Goal: Task Accomplishment & Management: Complete application form

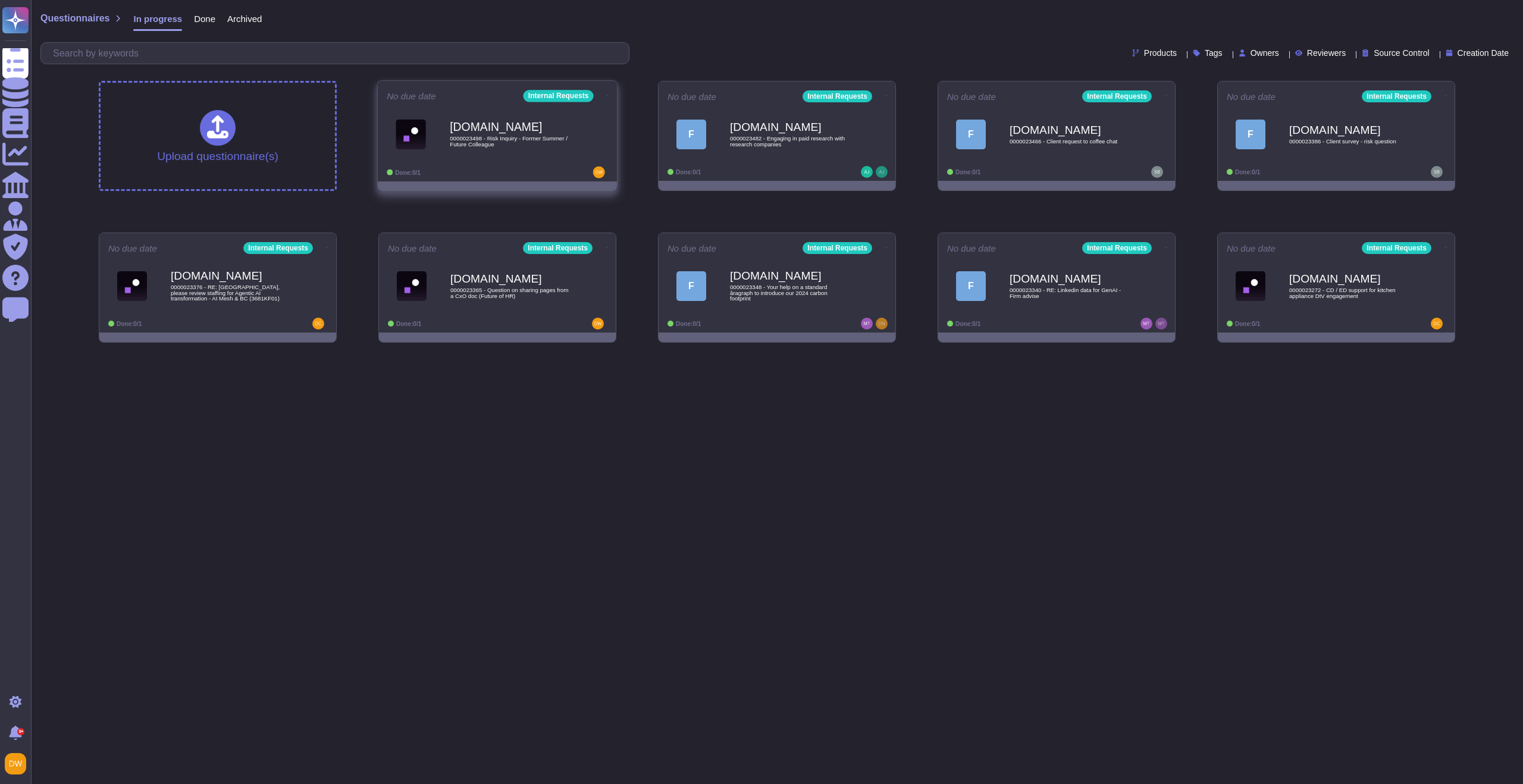
click at [518, 133] on div "[DOMAIN_NAME] 0000023498 - Risk Inquiry - Former Summer / Future Colleague" at bounding box center [510, 134] width 120 height 48
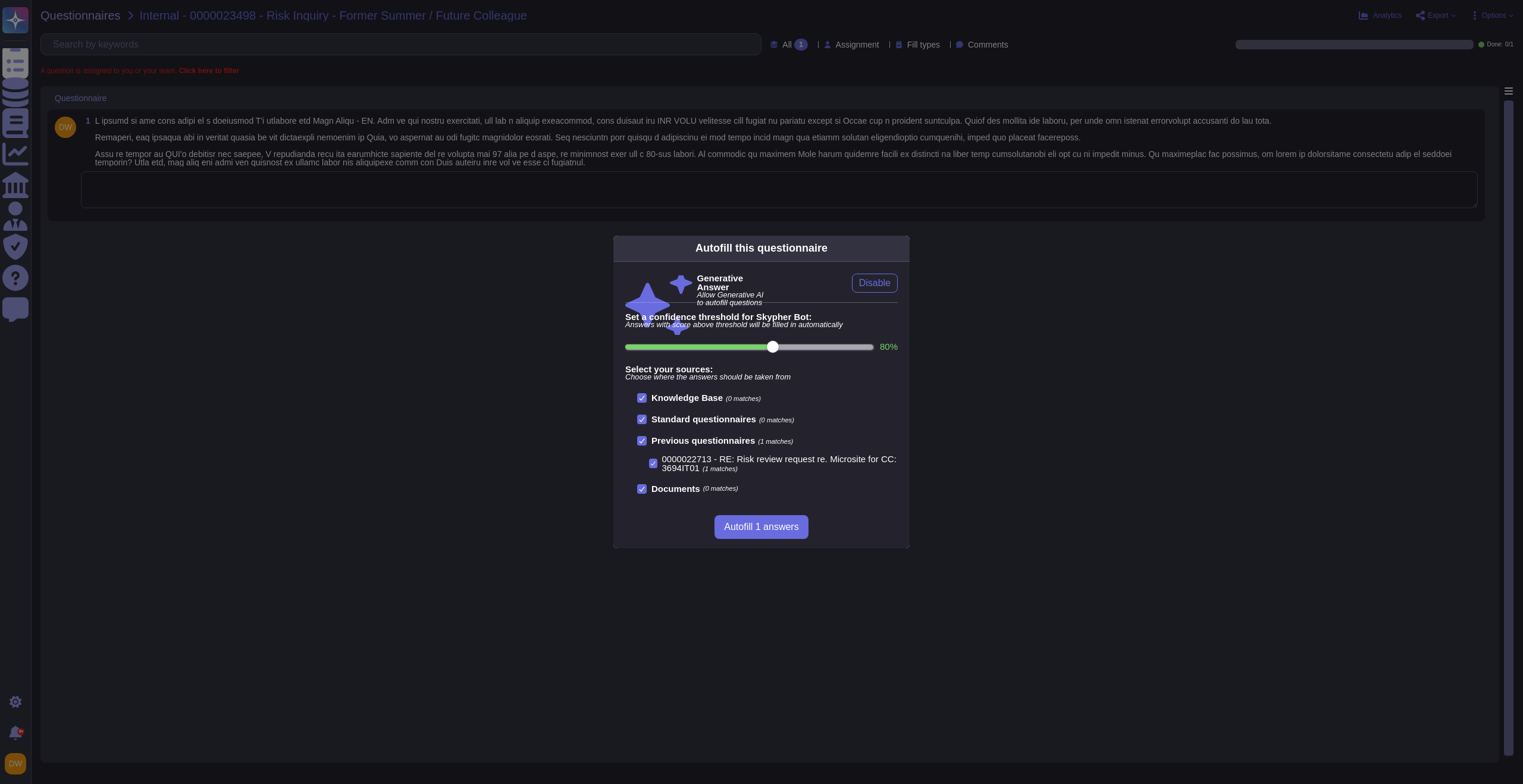
drag, startPoint x: 222, startPoint y: 57, endPoint x: 175, endPoint y: 15, distance: 63.0
click at [222, 57] on div "Autofill this questionnaire Generative Answer Allow Generative AI to autofill q…" at bounding box center [761, 392] width 1523 height 784
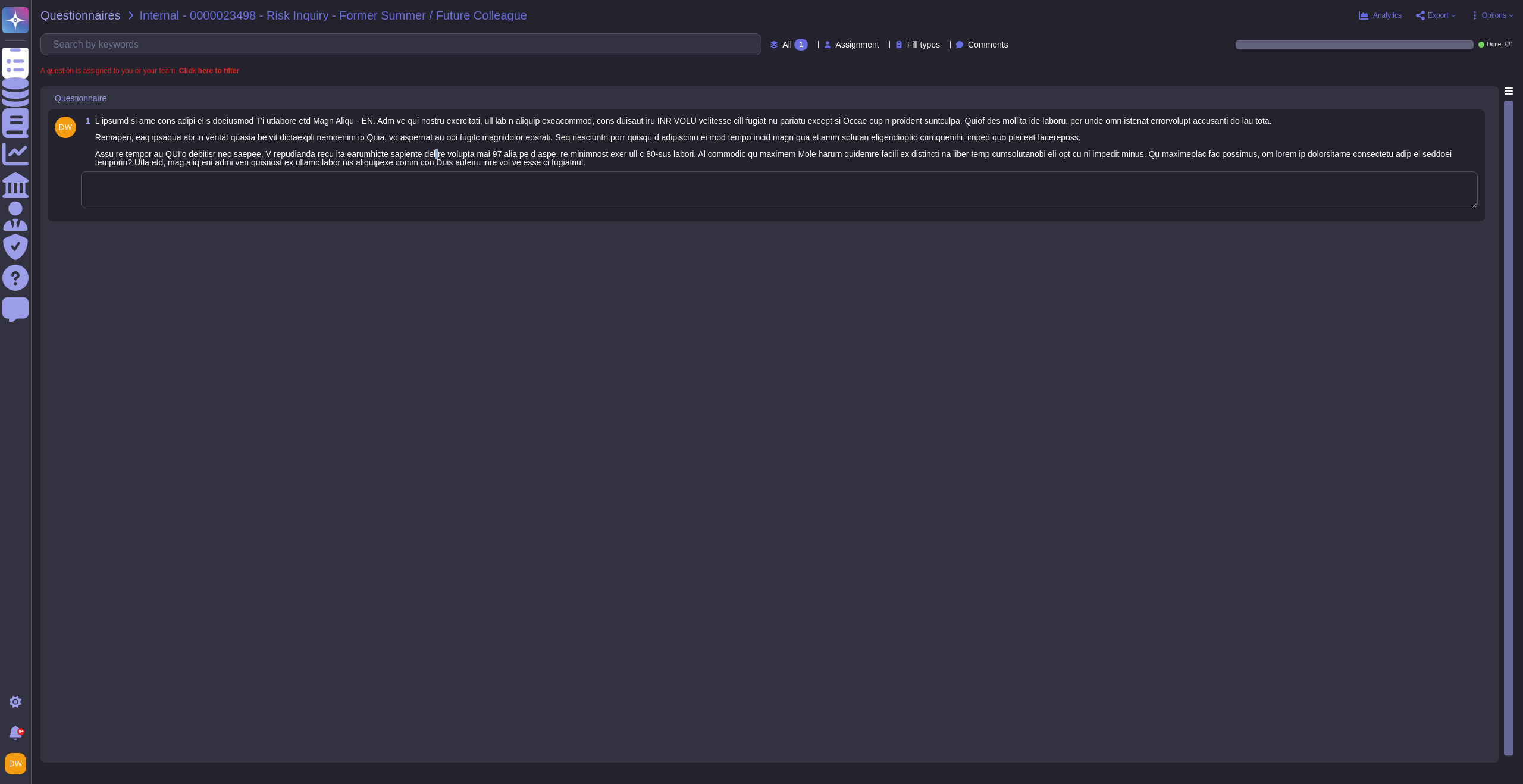
click at [453, 155] on span at bounding box center [774, 141] width 1357 height 51
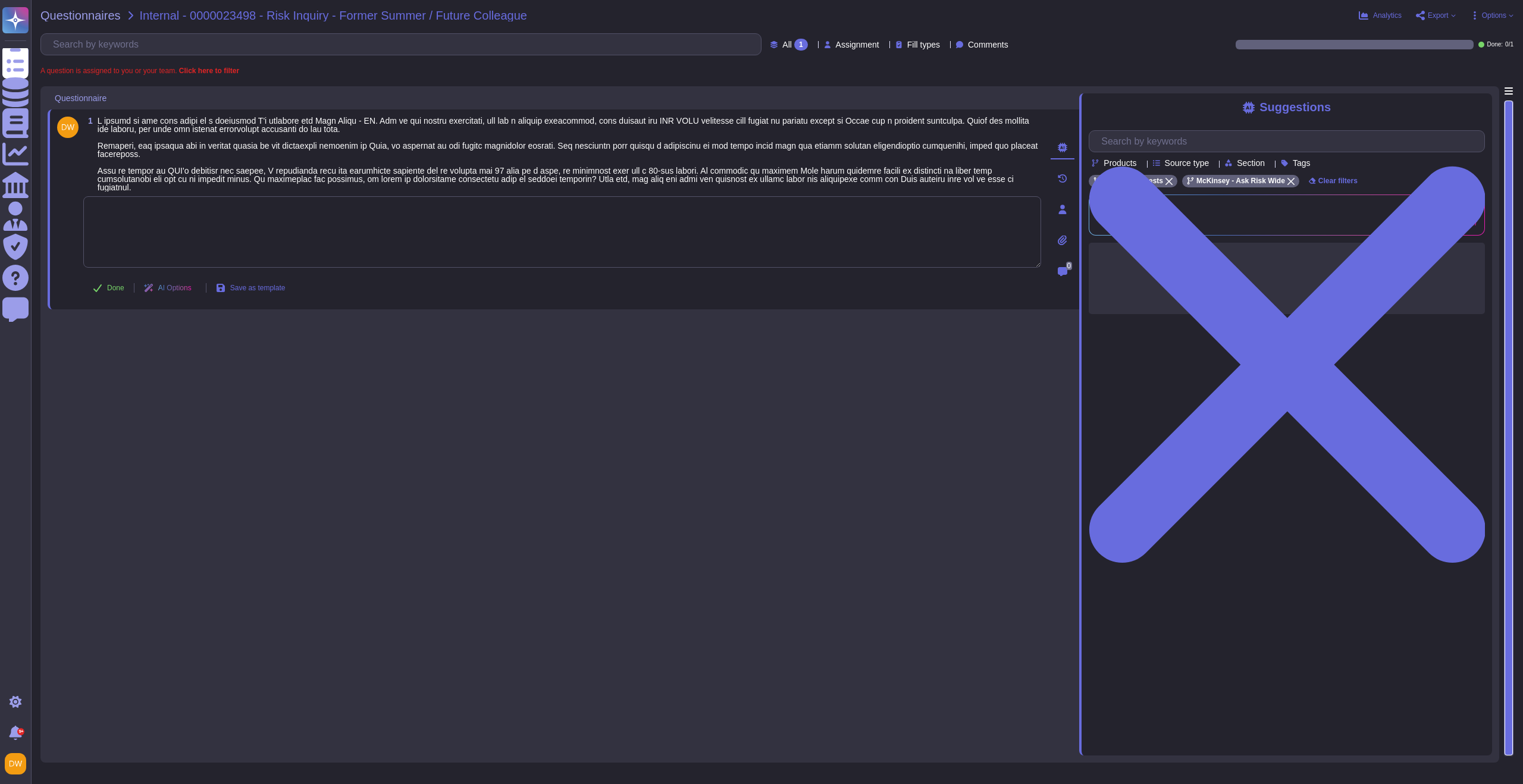
click at [420, 206] on textarea at bounding box center [563, 232] width 958 height 72
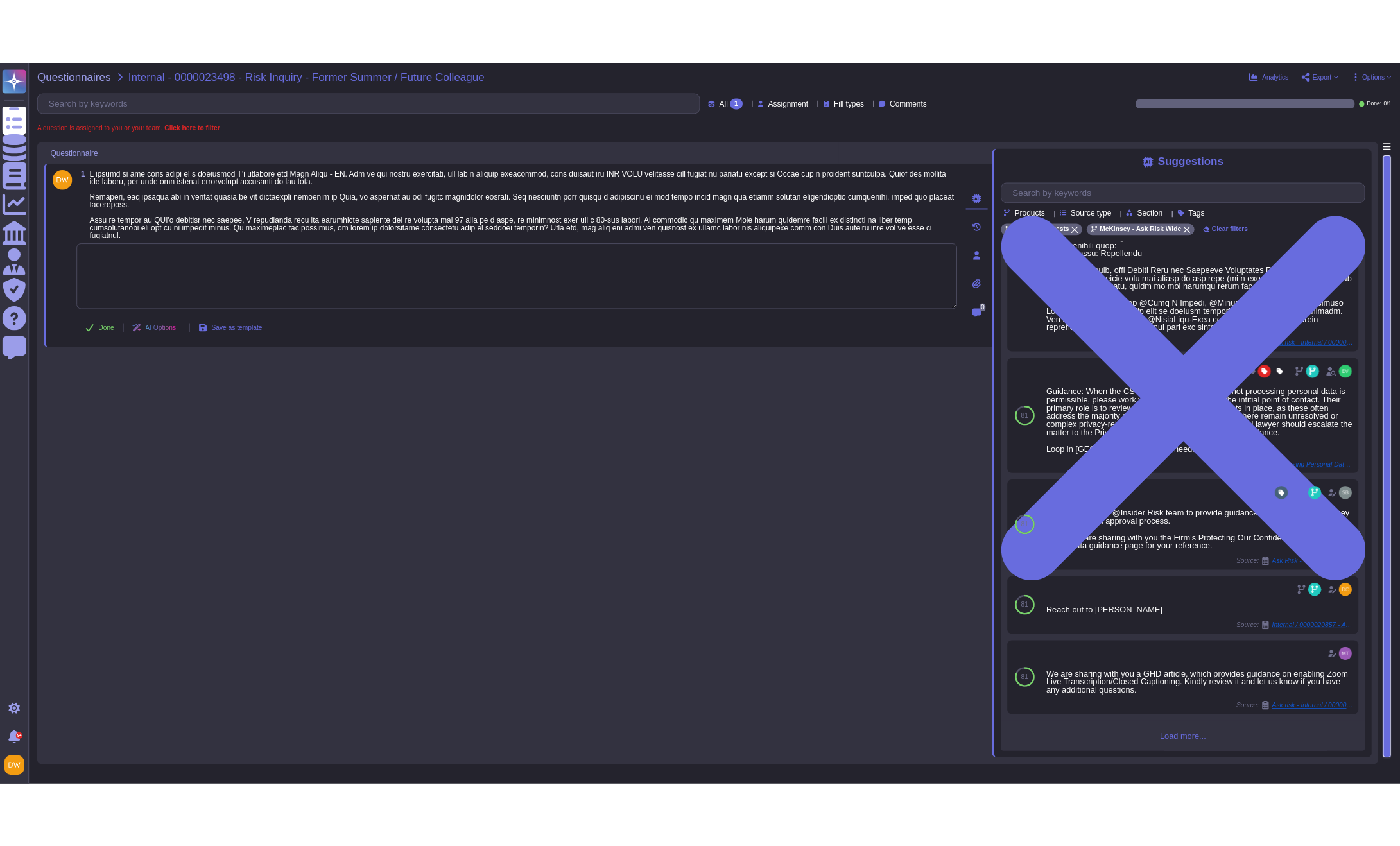
scroll to position [188, 0]
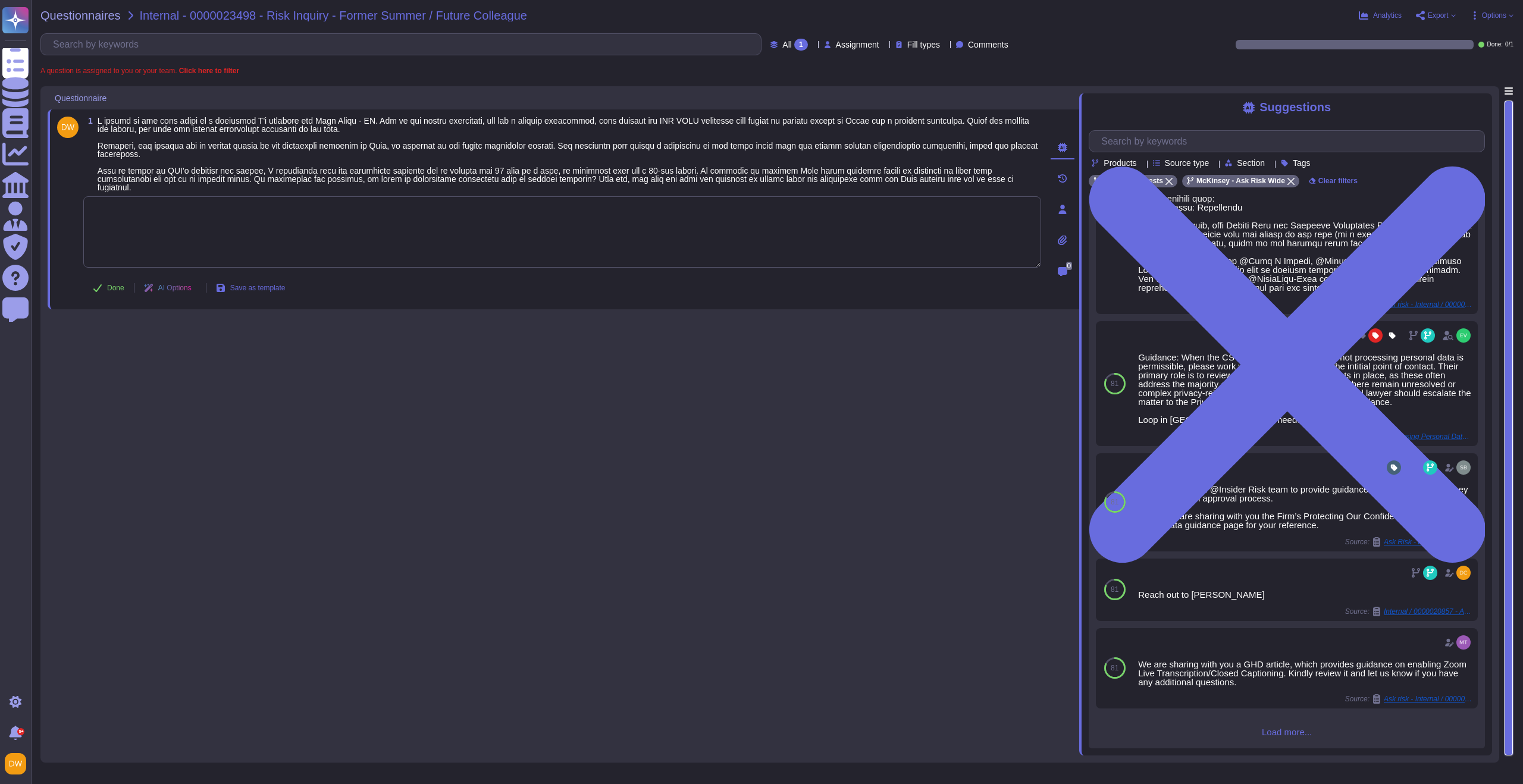
click at [685, 421] on div "1 Done AI Options Save as template 0" at bounding box center [563, 421] width 1031 height 669
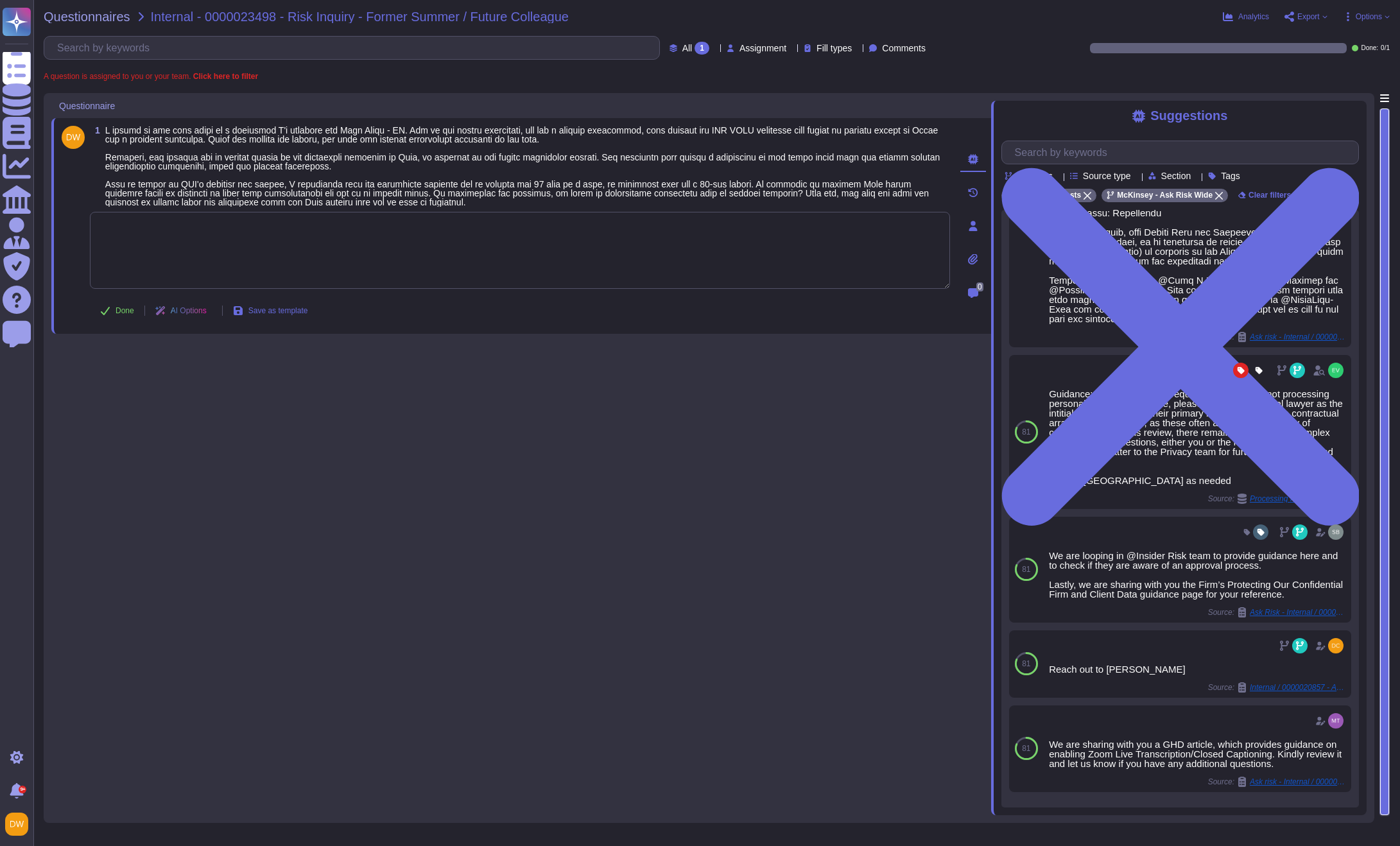
scroll to position [198, 0]
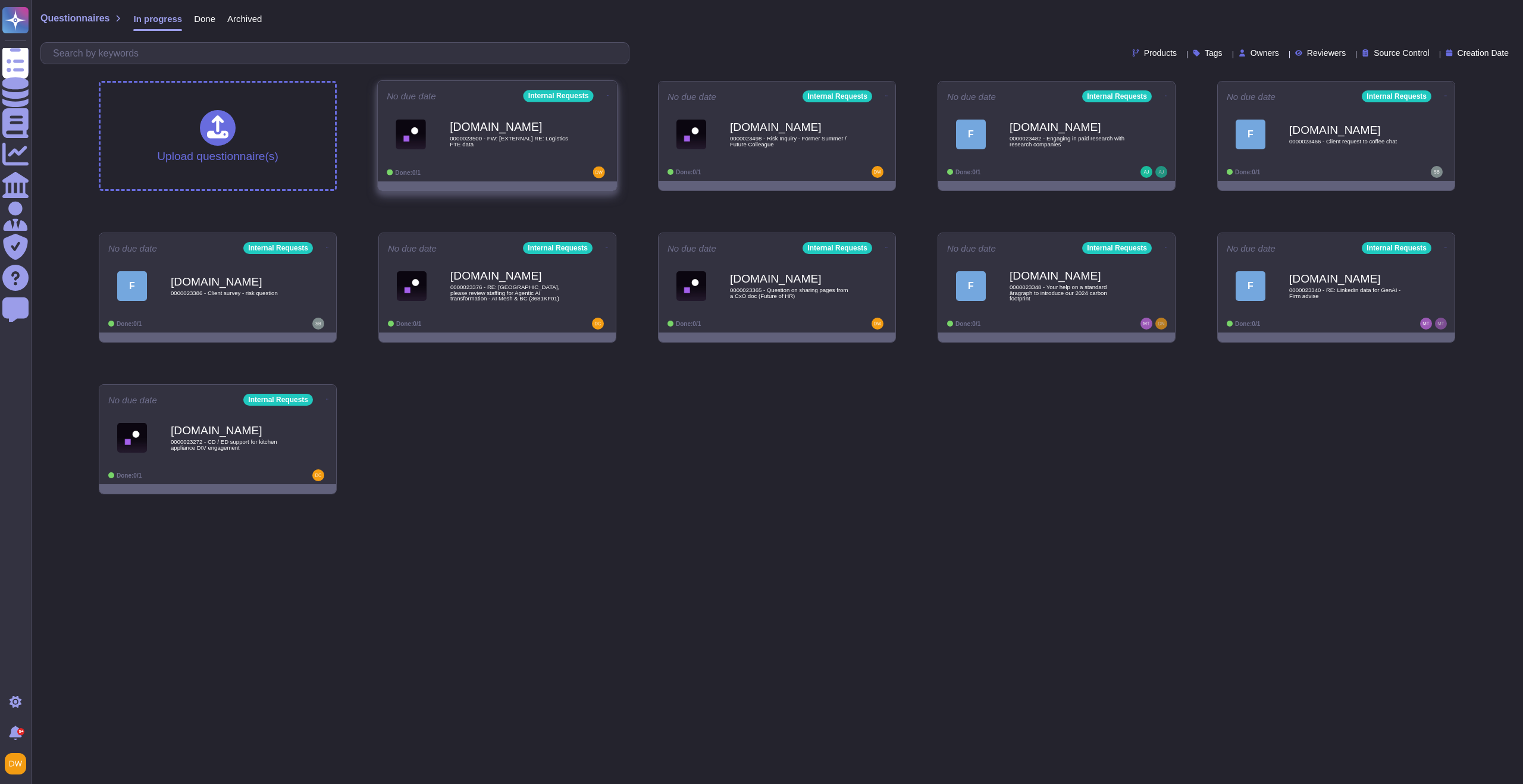
click at [518, 151] on div "Force.com 0000023500 - FW: [EXTERNAL] RE: Logistics FTE data" at bounding box center [510, 134] width 120 height 48
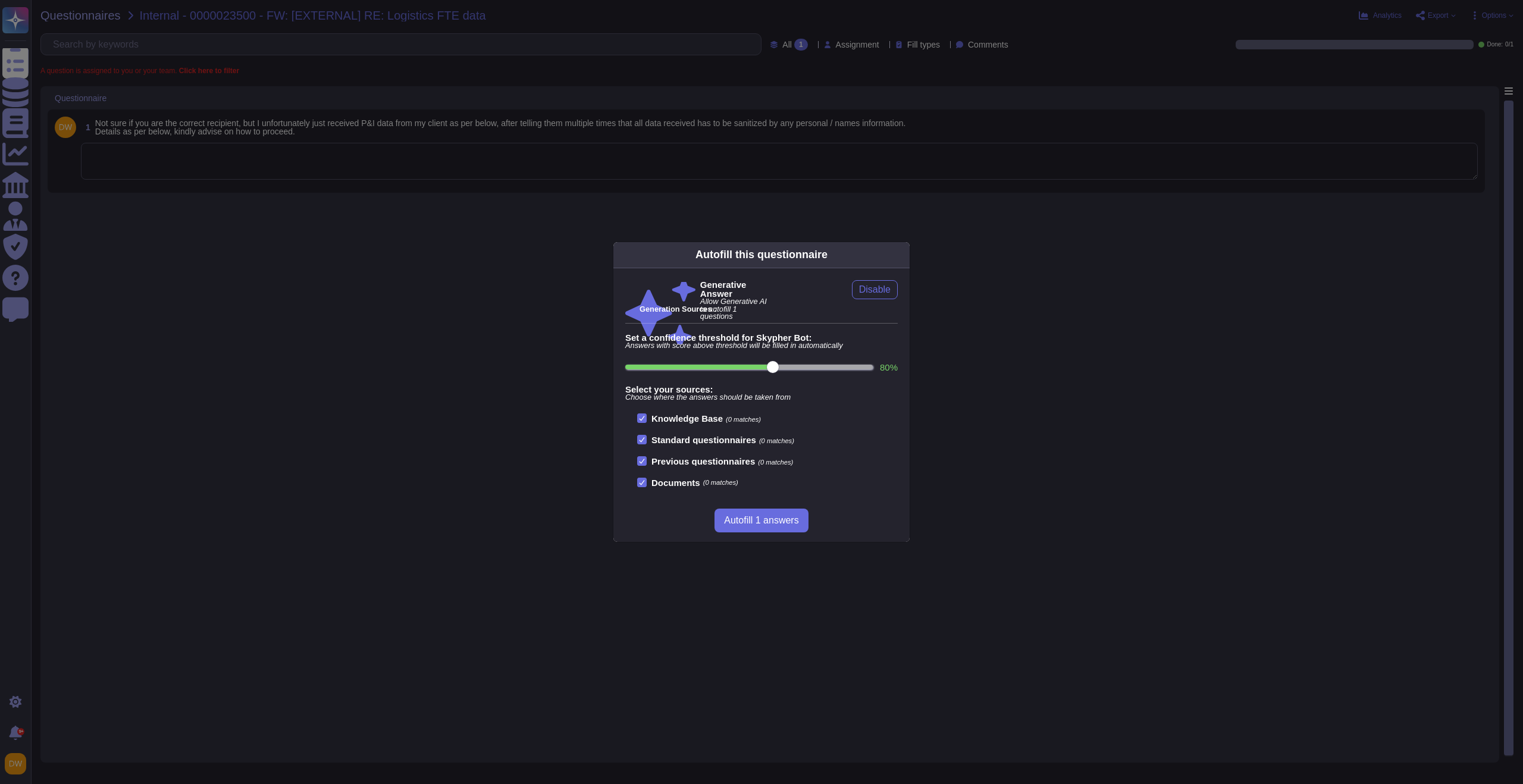
click at [412, 236] on div "Autofill this questionnaire Generative Answer Allow Generative AI to autofill 1…" at bounding box center [761, 392] width 1523 height 784
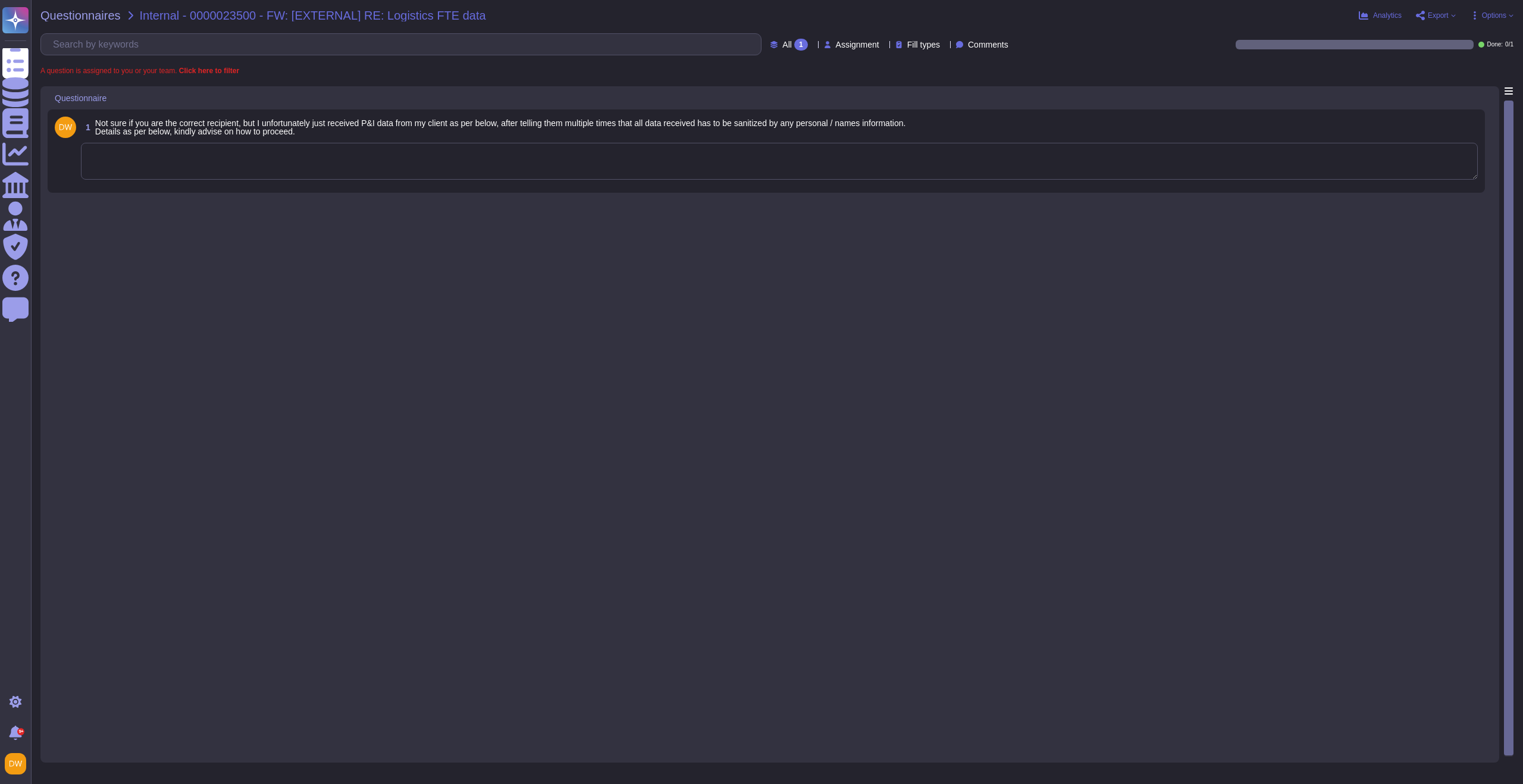
click at [411, 190] on div "1 Not sure if you are the correct recipient, but I unfortunately just received …" at bounding box center [766, 151] width 1437 height 84
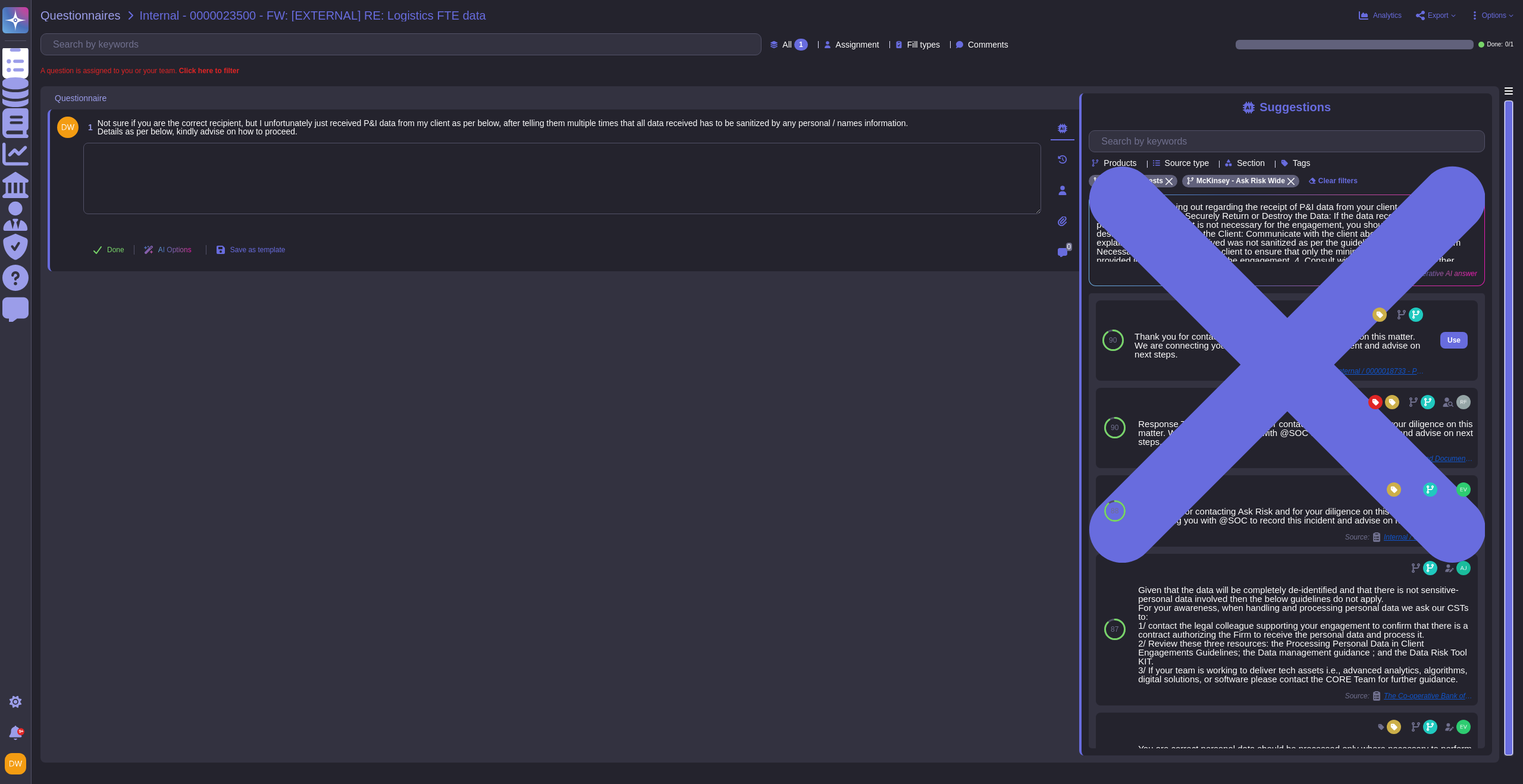
scroll to position [7, 0]
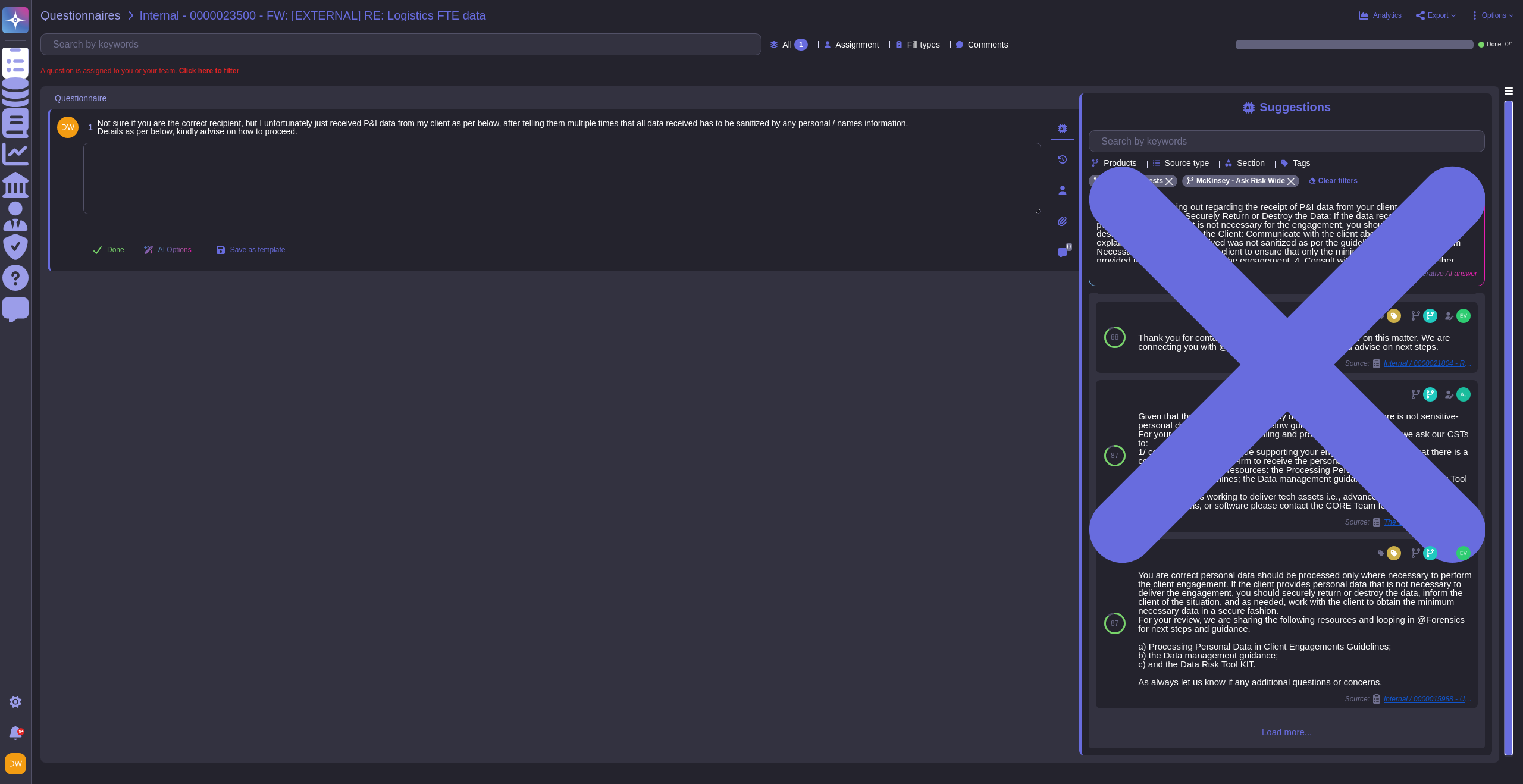
click at [1283, 736] on span "Load more..." at bounding box center [1286, 732] width 396 height 9
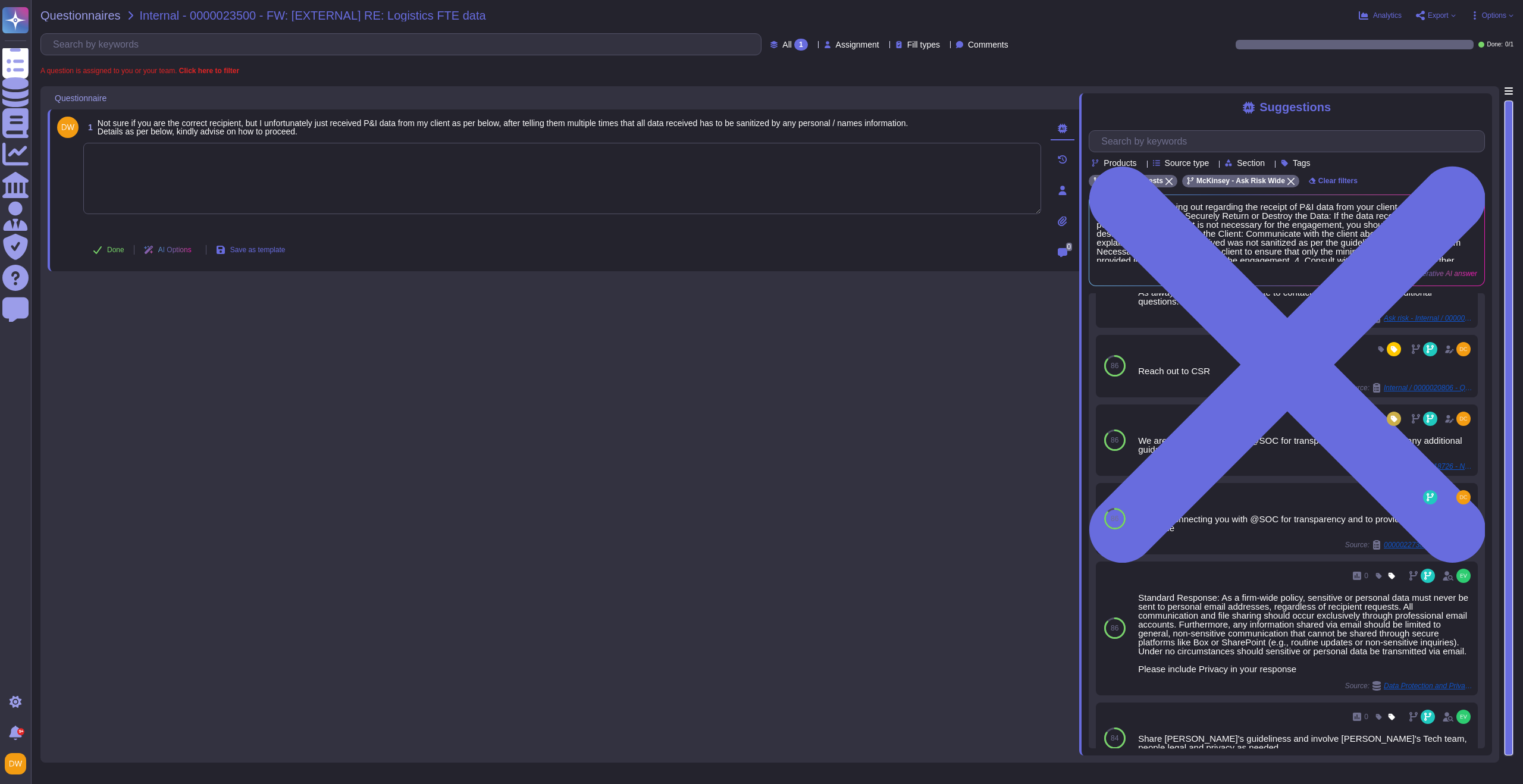
scroll to position [0, 0]
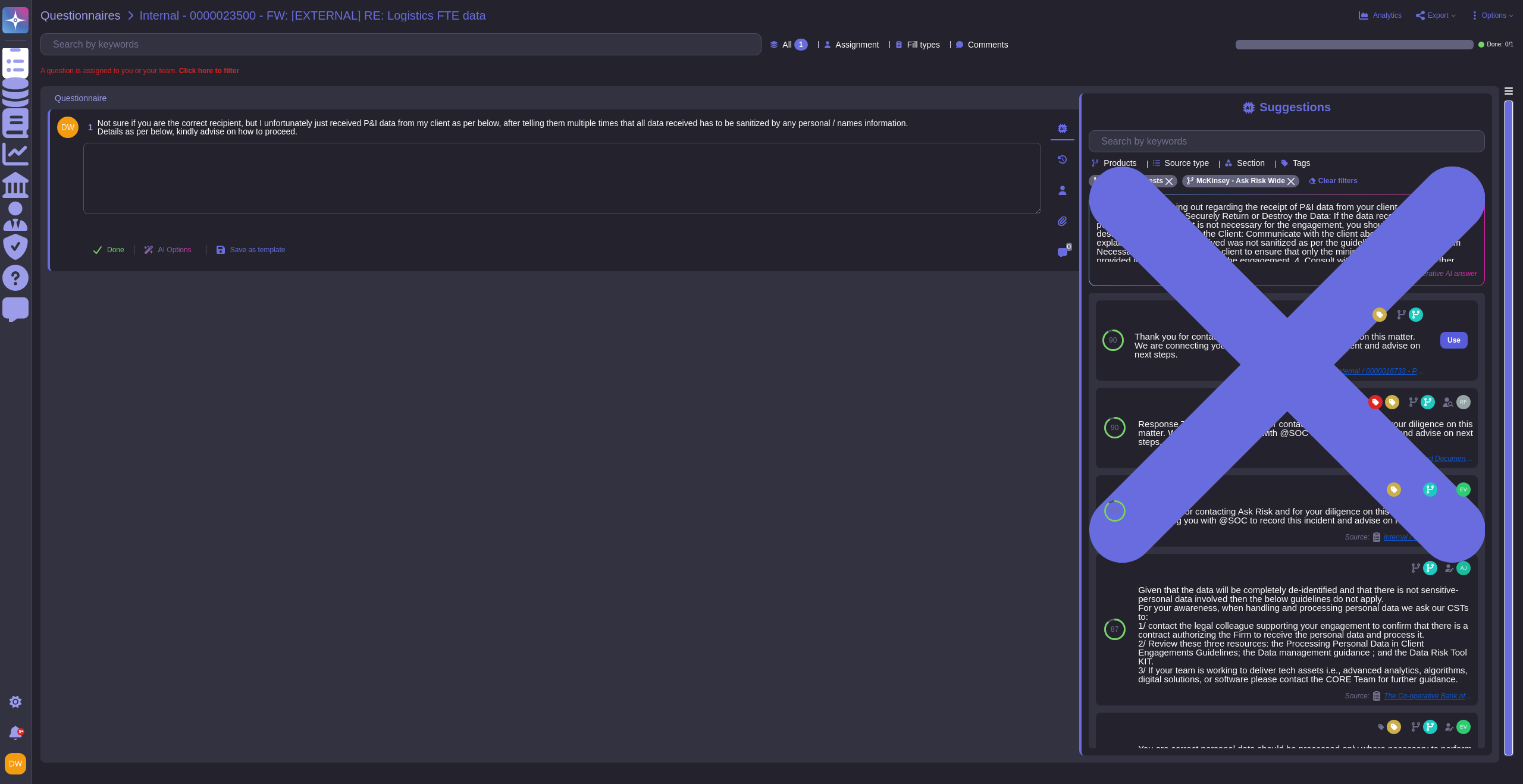
click at [1448, 338] on span "Use" at bounding box center [1454, 340] width 13 height 7
type textarea "Thank you for contacting Ask Risk and for your diligence on this matter. We are…"
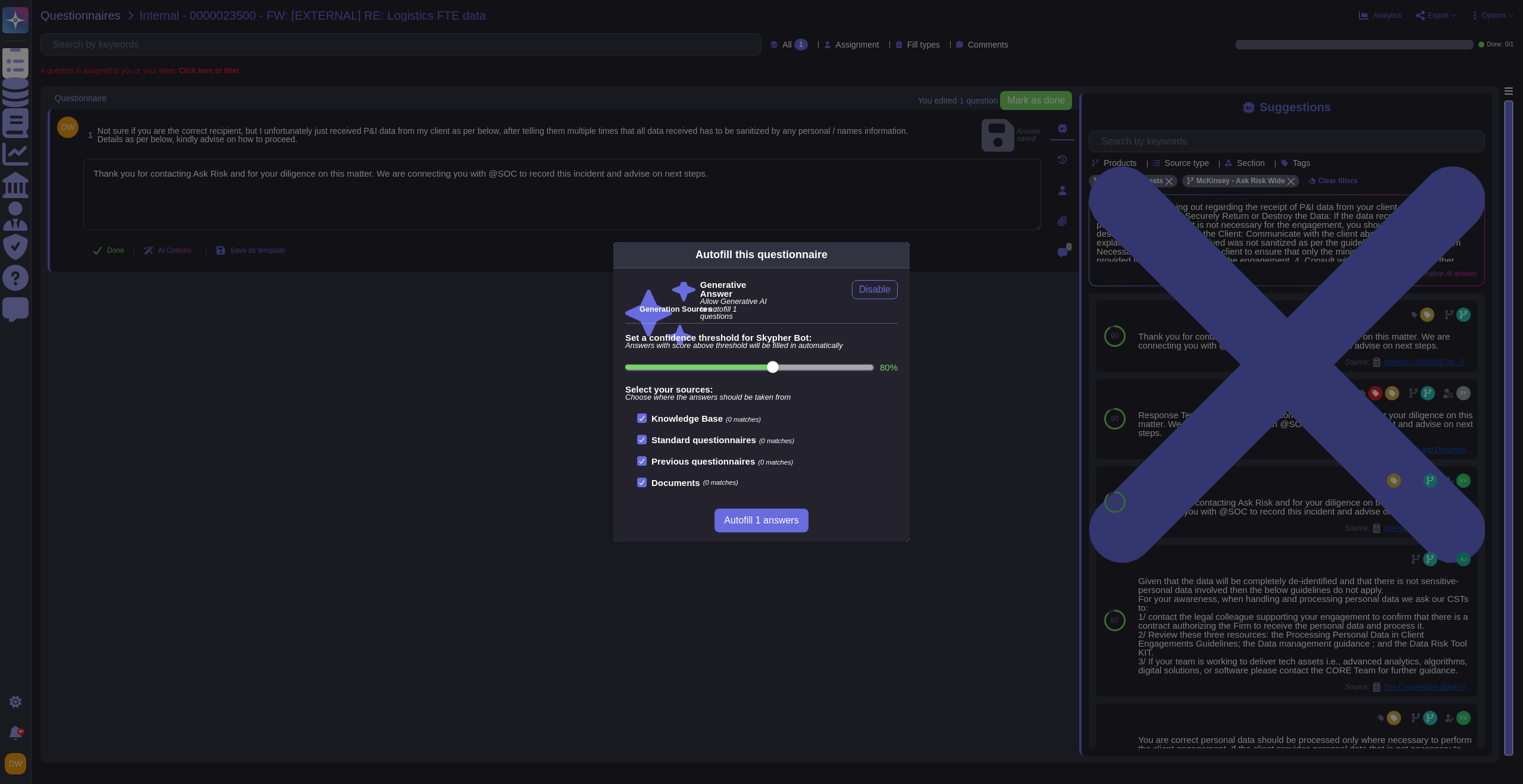
click at [468, 256] on div "Autofill this questionnaire Generative Answer Allow Generative AI to autofill 1…" at bounding box center [761, 392] width 1523 height 784
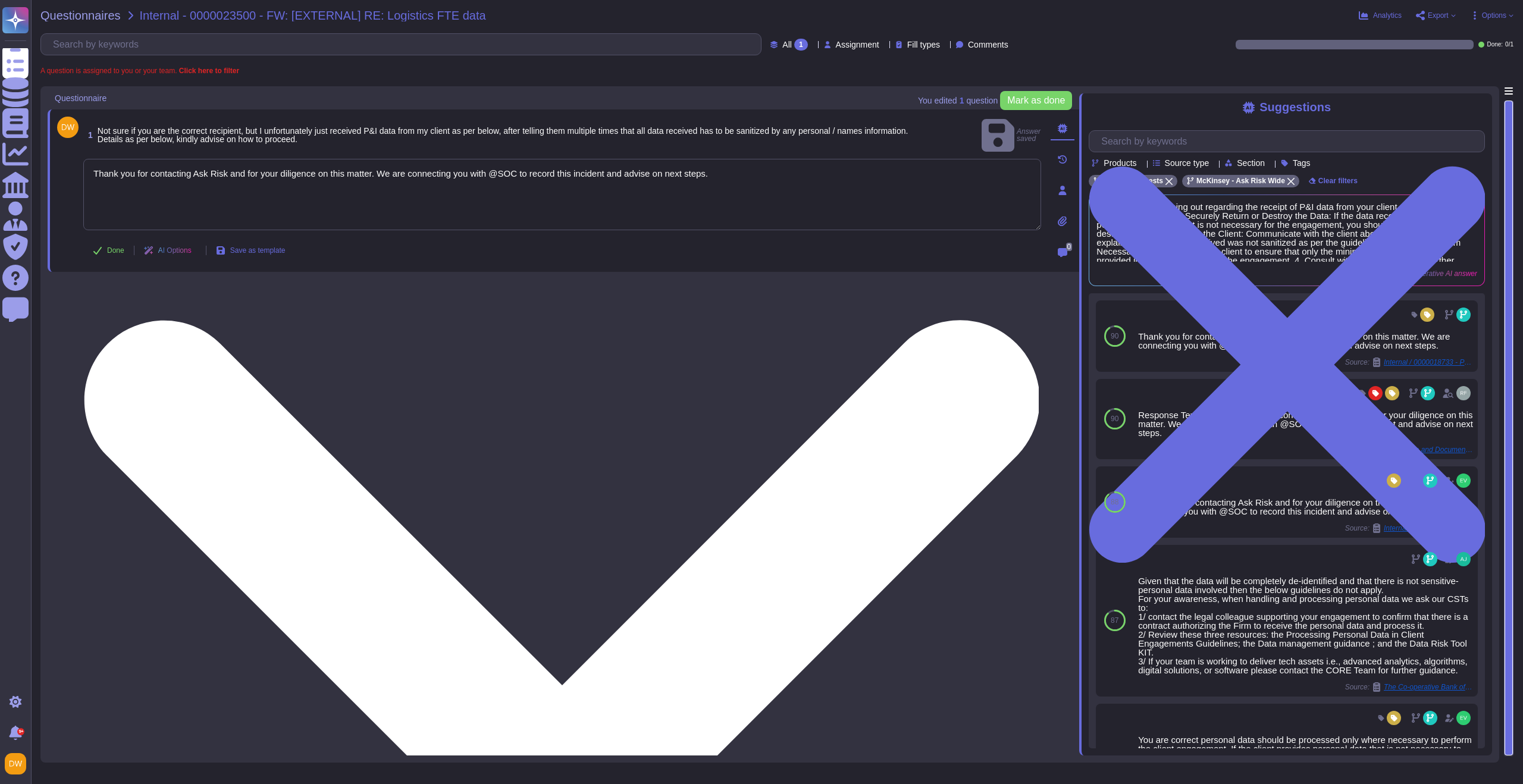
click at [319, 159] on textarea "Thank you for contacting Ask Risk and for your diligence on this matter. We are…" at bounding box center [563, 195] width 958 height 72
click at [294, 160] on textarea "Thank you for contacting Ask Risk and for your diligence on this matter. We are…" at bounding box center [563, 195] width 958 height 72
click at [330, 164] on textarea "Thank you for contacting Ask Risk and for your diligence on this matter. We are…" at bounding box center [563, 195] width 958 height 72
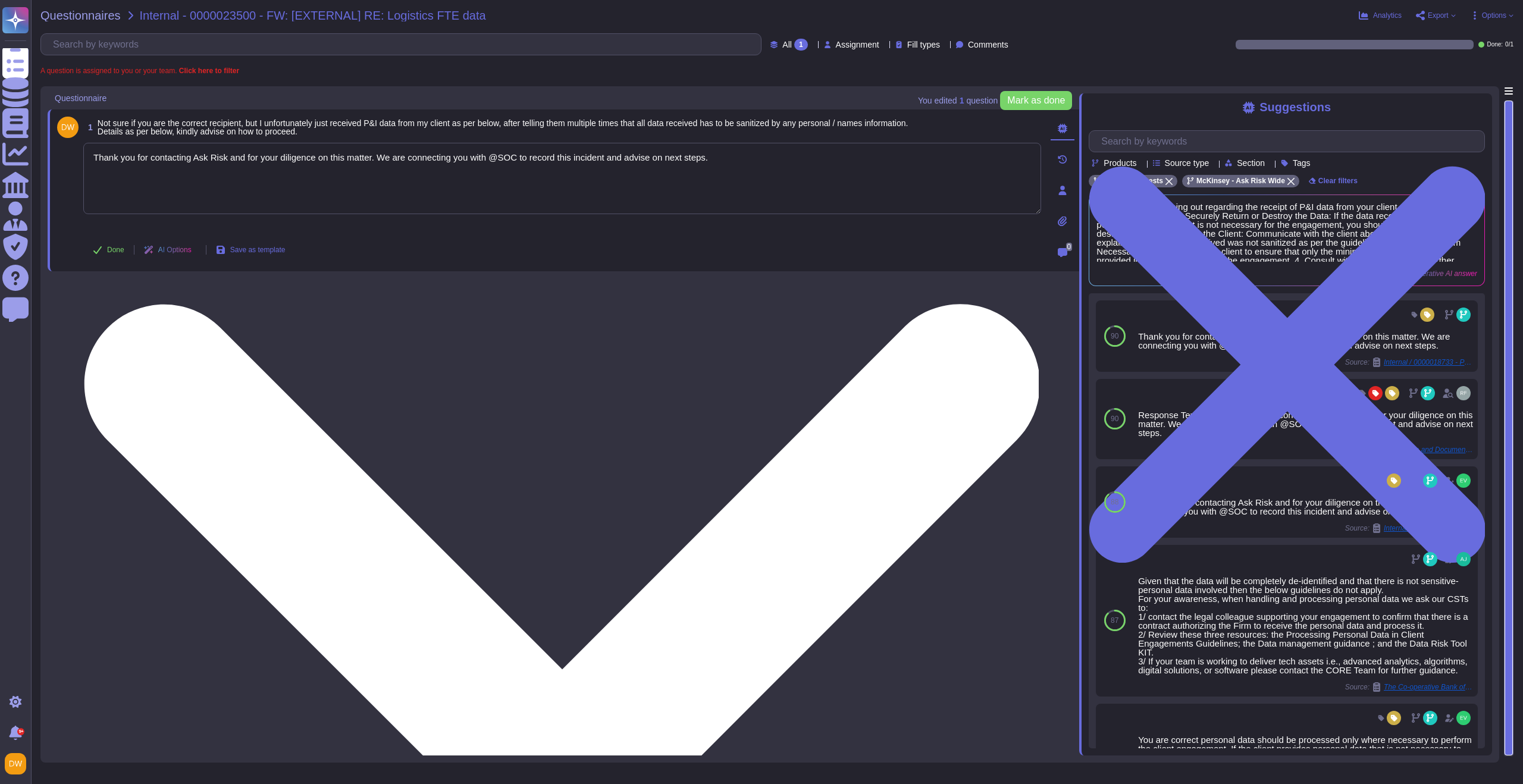
click at [351, 160] on textarea "Thank you for contacting Ask Risk and for your diligence on this matter. We are…" at bounding box center [563, 178] width 958 height 72
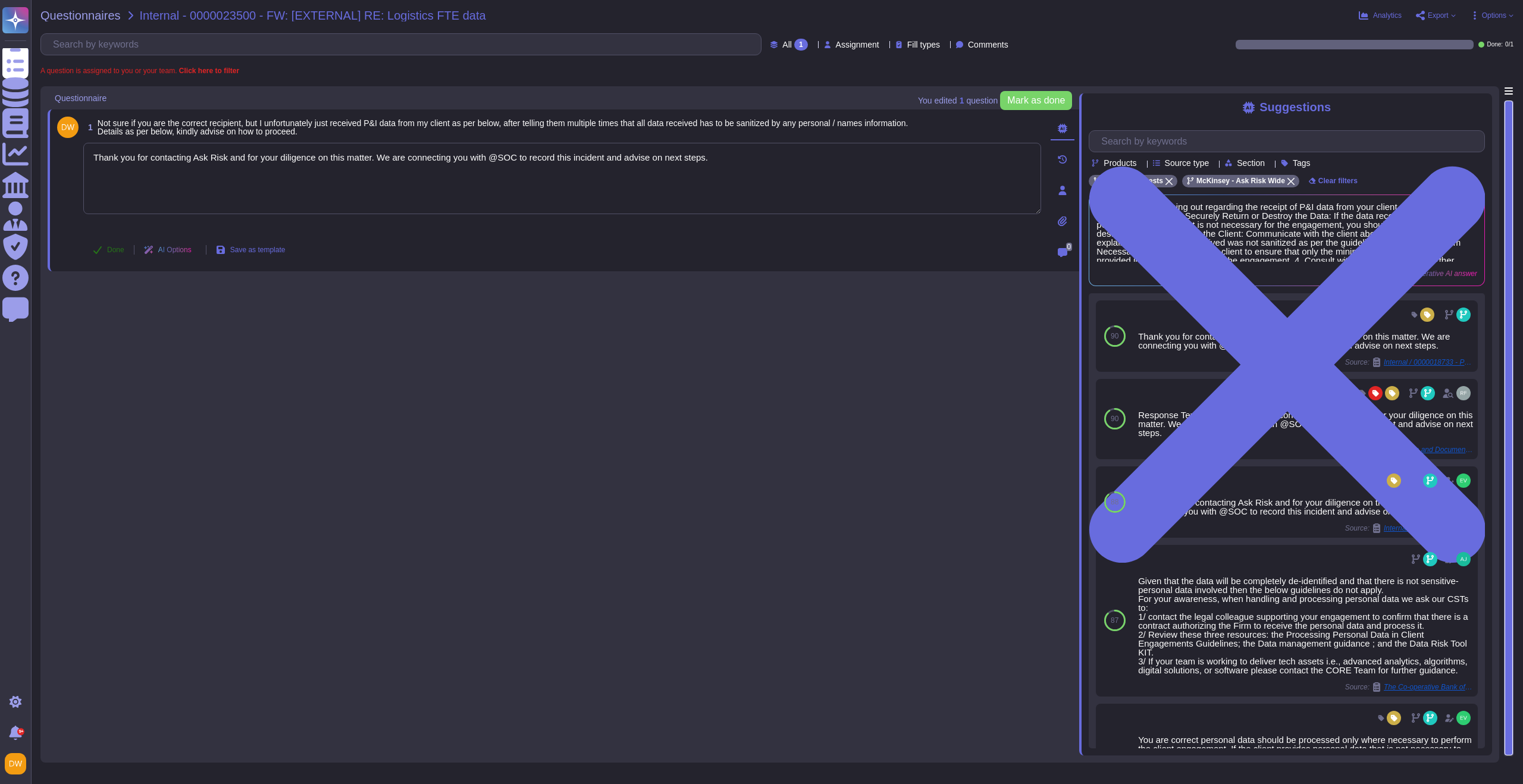
click at [110, 254] on button "Done" at bounding box center [109, 250] width 51 height 24
click at [89, 12] on span "Questionnaires" at bounding box center [81, 16] width 81 height 12
